Goal: Task Accomplishment & Management: Manage account settings

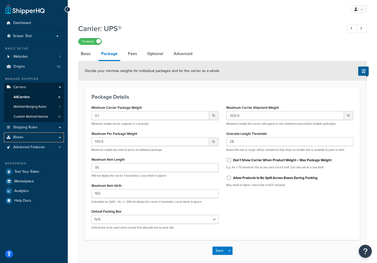
click at [29, 136] on link "Boxes" at bounding box center [34, 137] width 60 height 10
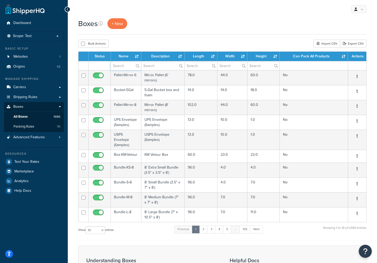
click at [131, 66] on input "text" at bounding box center [126, 65] width 30 height 9
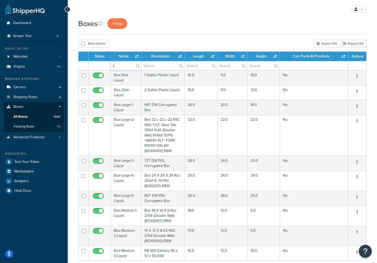
type input "l"
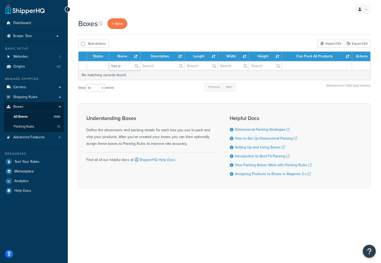
click at [132, 64] on input "box p" at bounding box center [124, 65] width 31 height 9
click at [124, 67] on input "box p" at bounding box center [124, 65] width 31 height 9
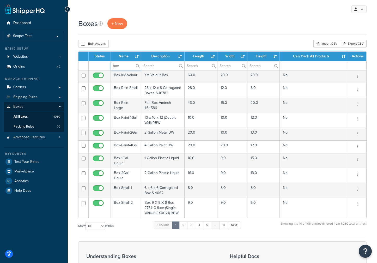
type input "box"
click at [101, 146] on input "checkbox" at bounding box center [99, 147] width 14 height 7
checkbox input "false"
click at [38, 123] on link "Packing Rules 70" at bounding box center [34, 127] width 60 height 10
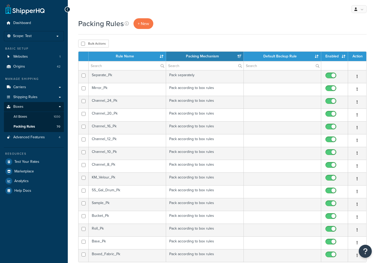
select select "15"
click at [111, 67] on input "text" at bounding box center [127, 65] width 77 height 9
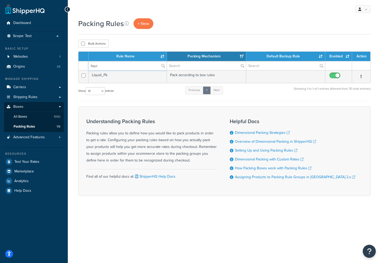
type input "liqui"
click at [104, 76] on td "Liquid_Pk" at bounding box center [128, 76] width 78 height 13
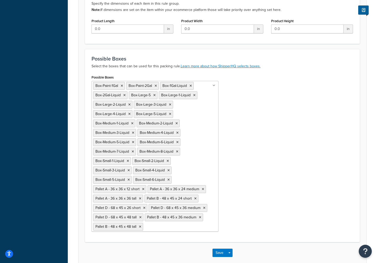
scroll to position [281, 0]
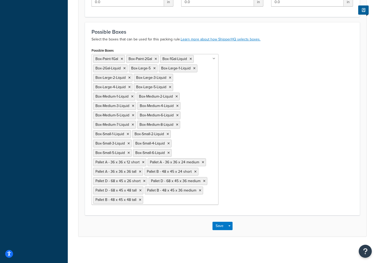
click at [178, 124] on icon at bounding box center [177, 124] width 2 height 3
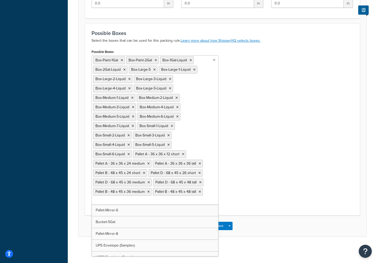
scroll to position [280, 0]
click at [132, 125] on icon at bounding box center [133, 125] width 2 height 3
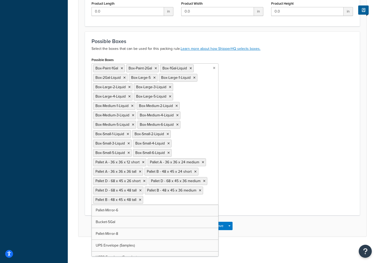
scroll to position [272, 0]
click at [178, 124] on icon at bounding box center [177, 124] width 2 height 3
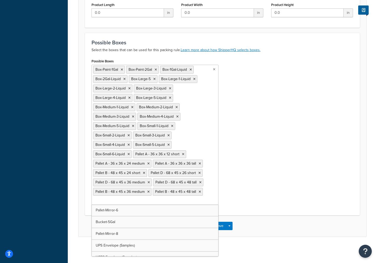
click at [132, 126] on icon at bounding box center [133, 125] width 2 height 3
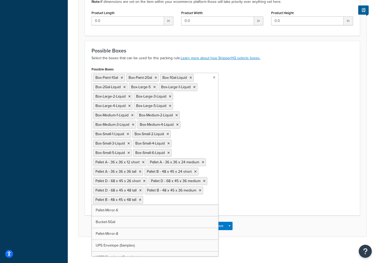
scroll to position [262, 0]
click at [170, 105] on icon at bounding box center [170, 105] width 2 height 3
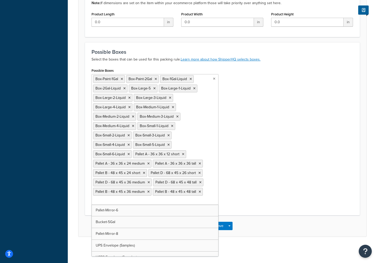
scroll to position [261, 0]
click at [171, 98] on icon at bounding box center [170, 97] width 2 height 3
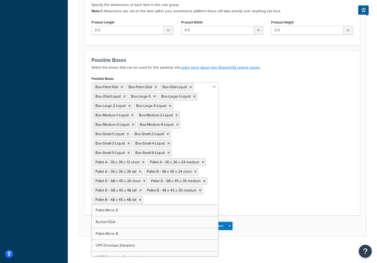
scroll to position [253, 0]
click at [127, 105] on li "Box-Large-2-Liquid" at bounding box center [112, 106] width 39 height 8
click at [130, 106] on icon at bounding box center [129, 105] width 2 height 3
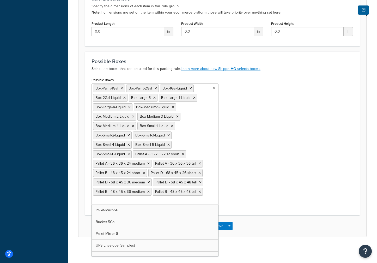
scroll to position [251, 0]
click at [172, 107] on icon at bounding box center [173, 107] width 2 height 3
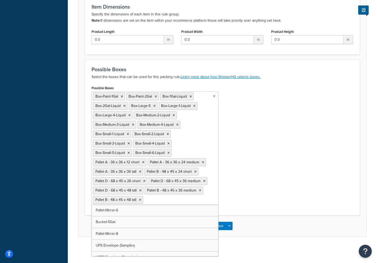
scroll to position [243, 0]
click at [155, 105] on icon at bounding box center [154, 105] width 2 height 3
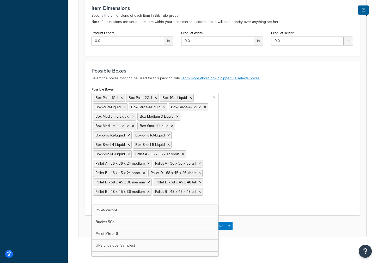
click at [164, 107] on icon at bounding box center [164, 107] width 2 height 3
click at [165, 107] on icon at bounding box center [165, 107] width 2 height 3
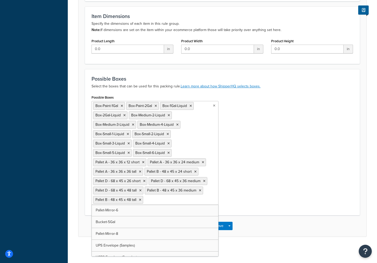
scroll to position [234, 0]
click at [254, 125] on div "Possible Boxes Box-Paint-1Gal Box-Paint-2Gal Box-1Gal-Liquid Box-2Gal-Liquid Bo…" at bounding box center [222, 151] width 269 height 115
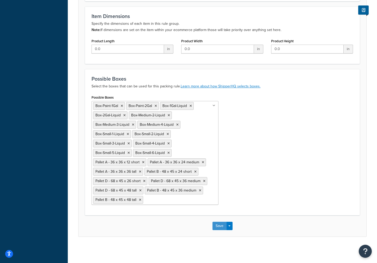
click at [219, 227] on button "Save" at bounding box center [219, 225] width 14 height 8
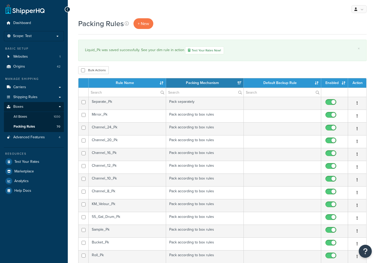
select select "15"
click at [199, 19] on div "Packing Rules + New" at bounding box center [222, 23] width 288 height 11
